Goal: Navigation & Orientation: Find specific page/section

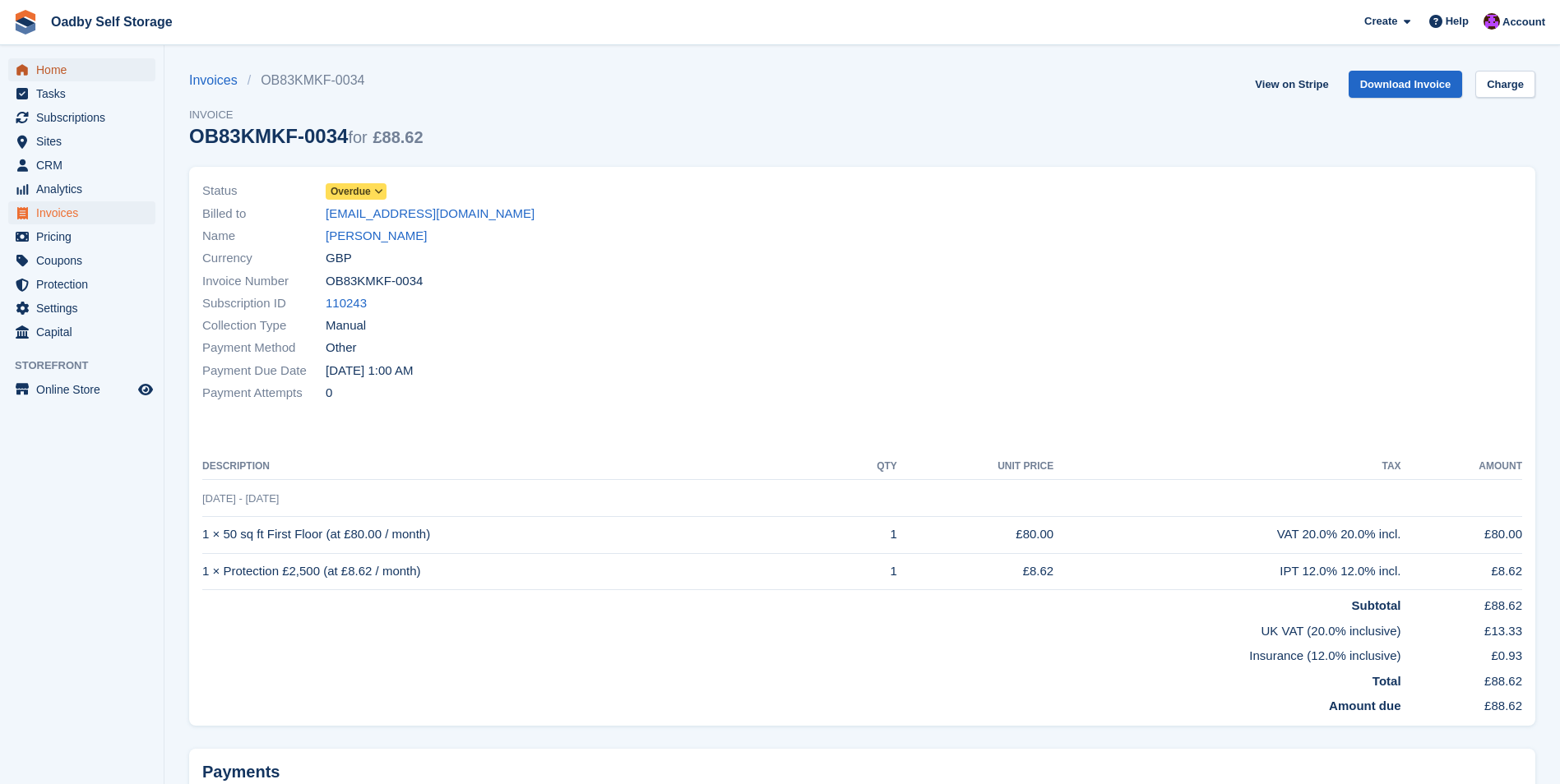
click at [40, 61] on span "Home" at bounding box center [85, 70] width 98 height 23
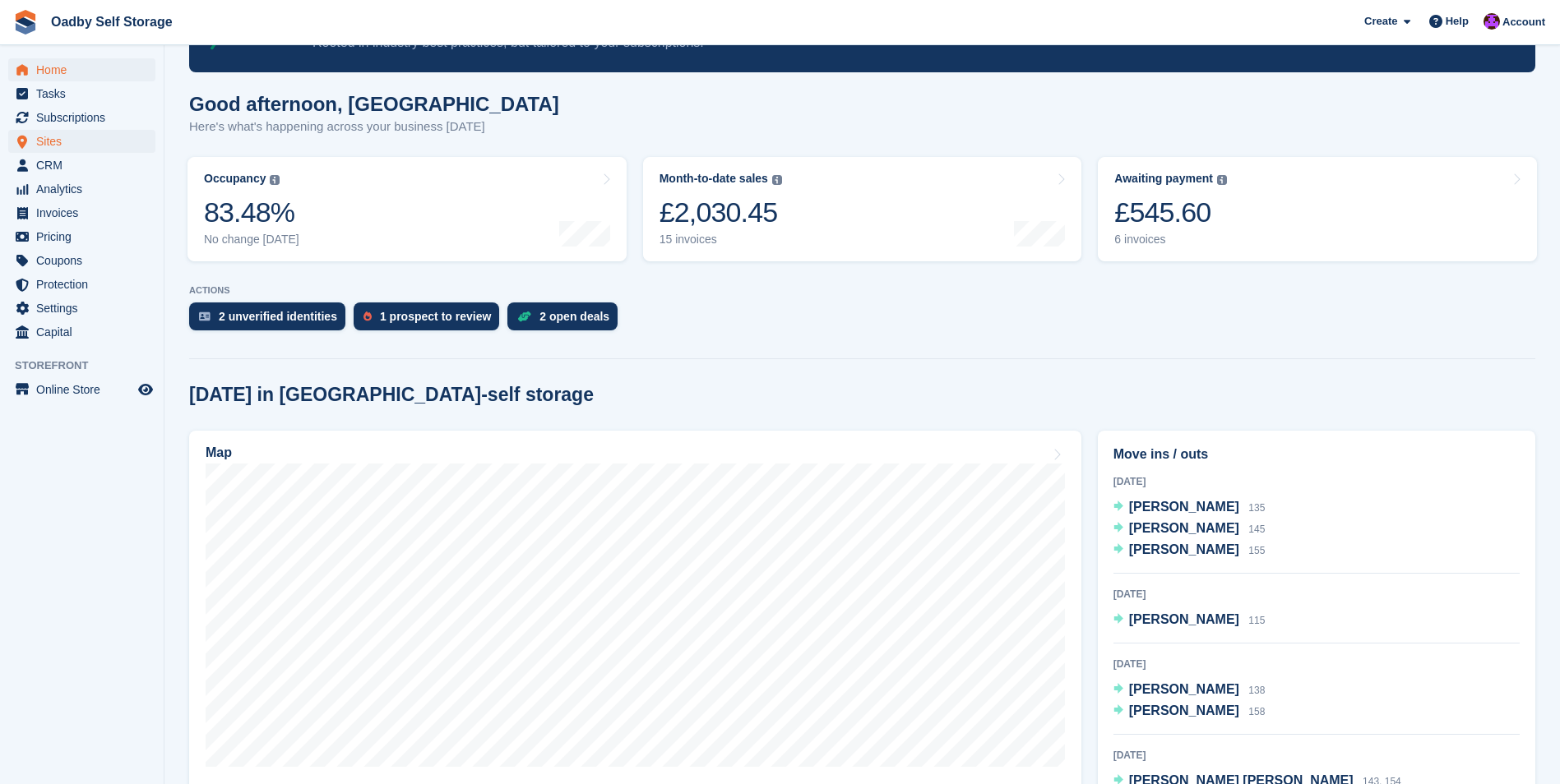
scroll to position [82, 0]
